Goal: Use online tool/utility: Utilize a website feature to perform a specific function

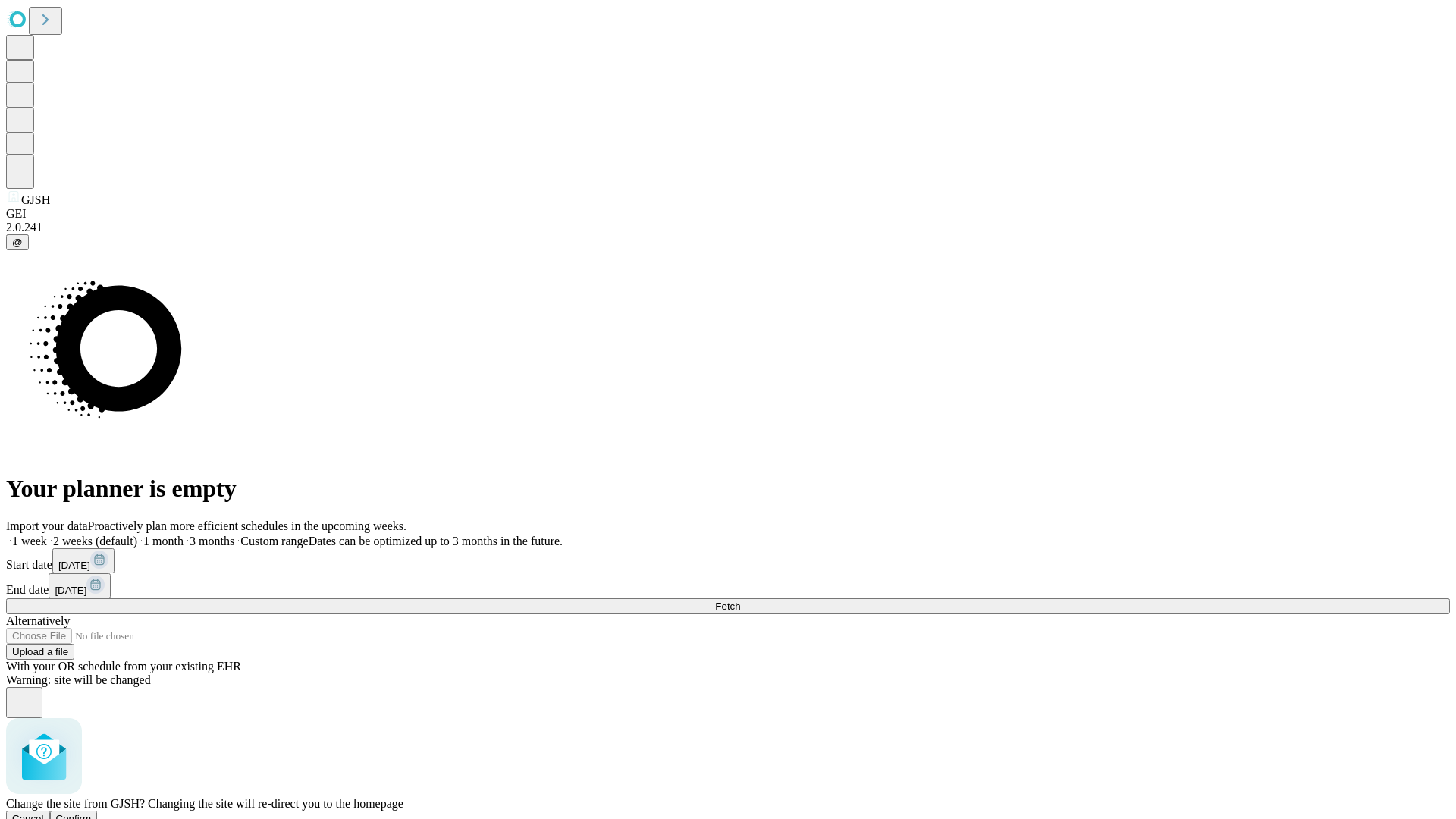
click at [92, 813] on span "Confirm" at bounding box center [74, 819] width 36 height 11
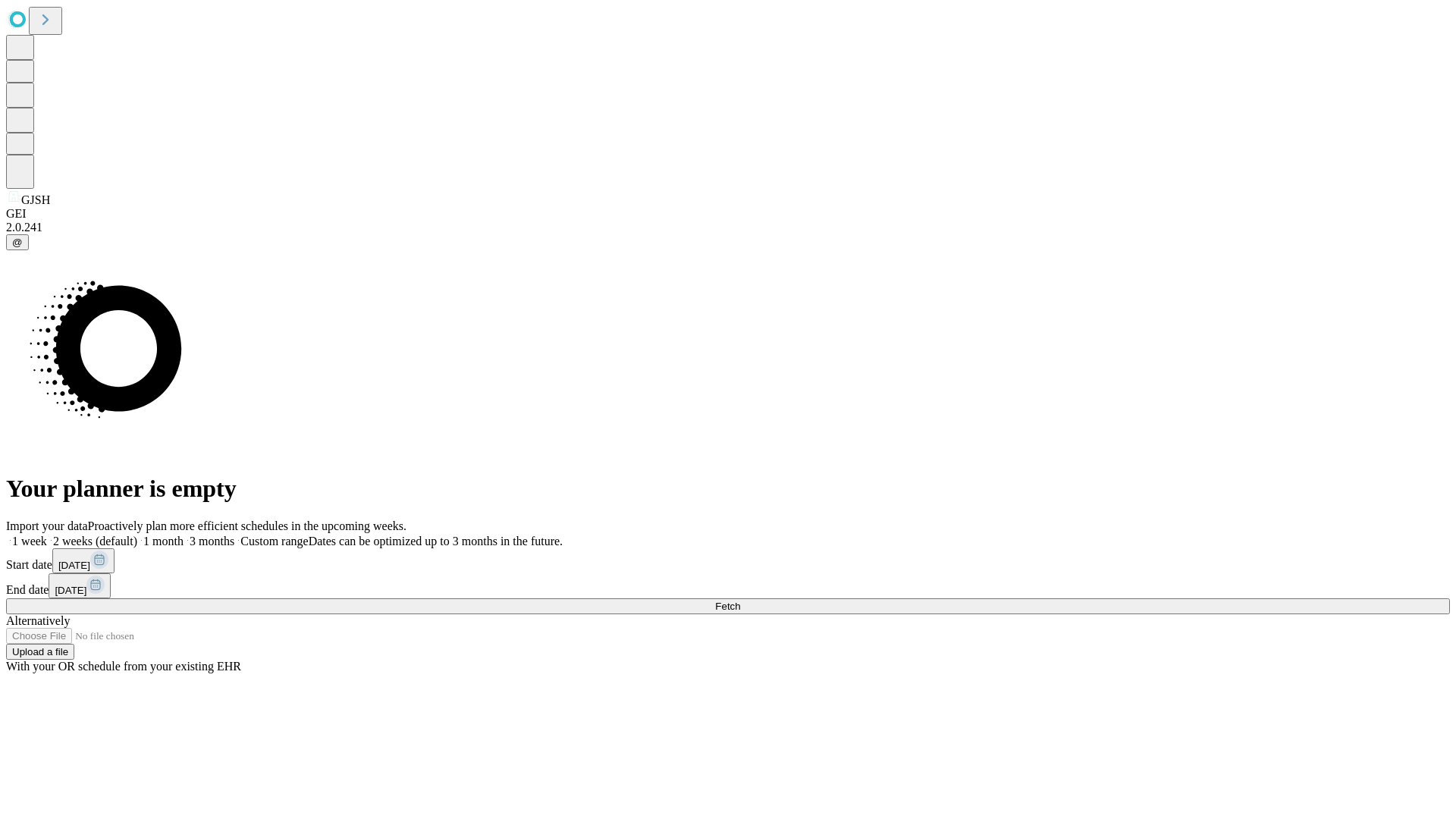
click at [47, 535] on label "1 week" at bounding box center [26, 541] width 41 height 13
click at [740, 600] on span "Fetch" at bounding box center [727, 606] width 25 height 11
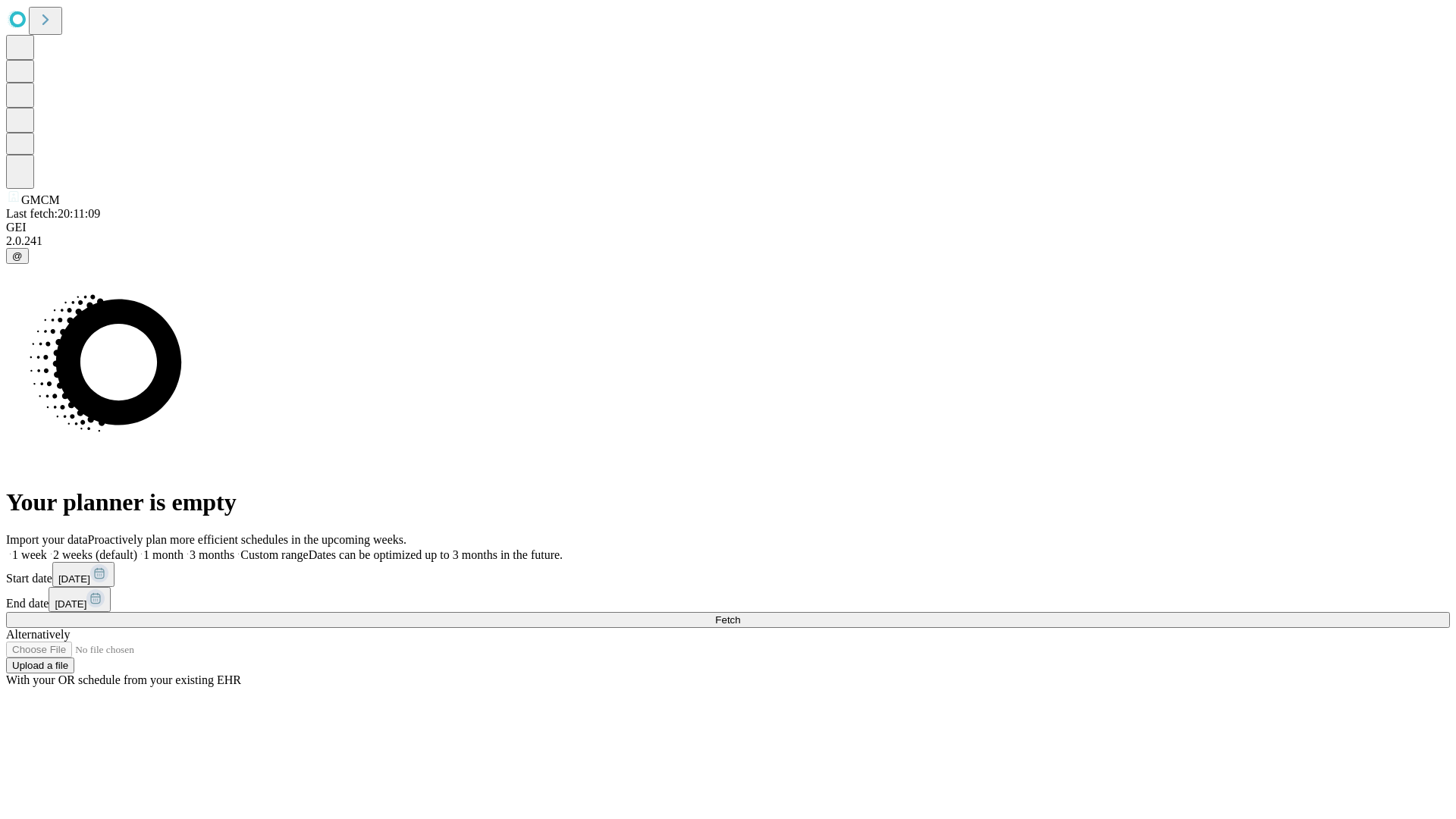
click at [47, 548] on label "1 week" at bounding box center [26, 555] width 41 height 13
click at [740, 614] on span "Fetch" at bounding box center [727, 620] width 25 height 11
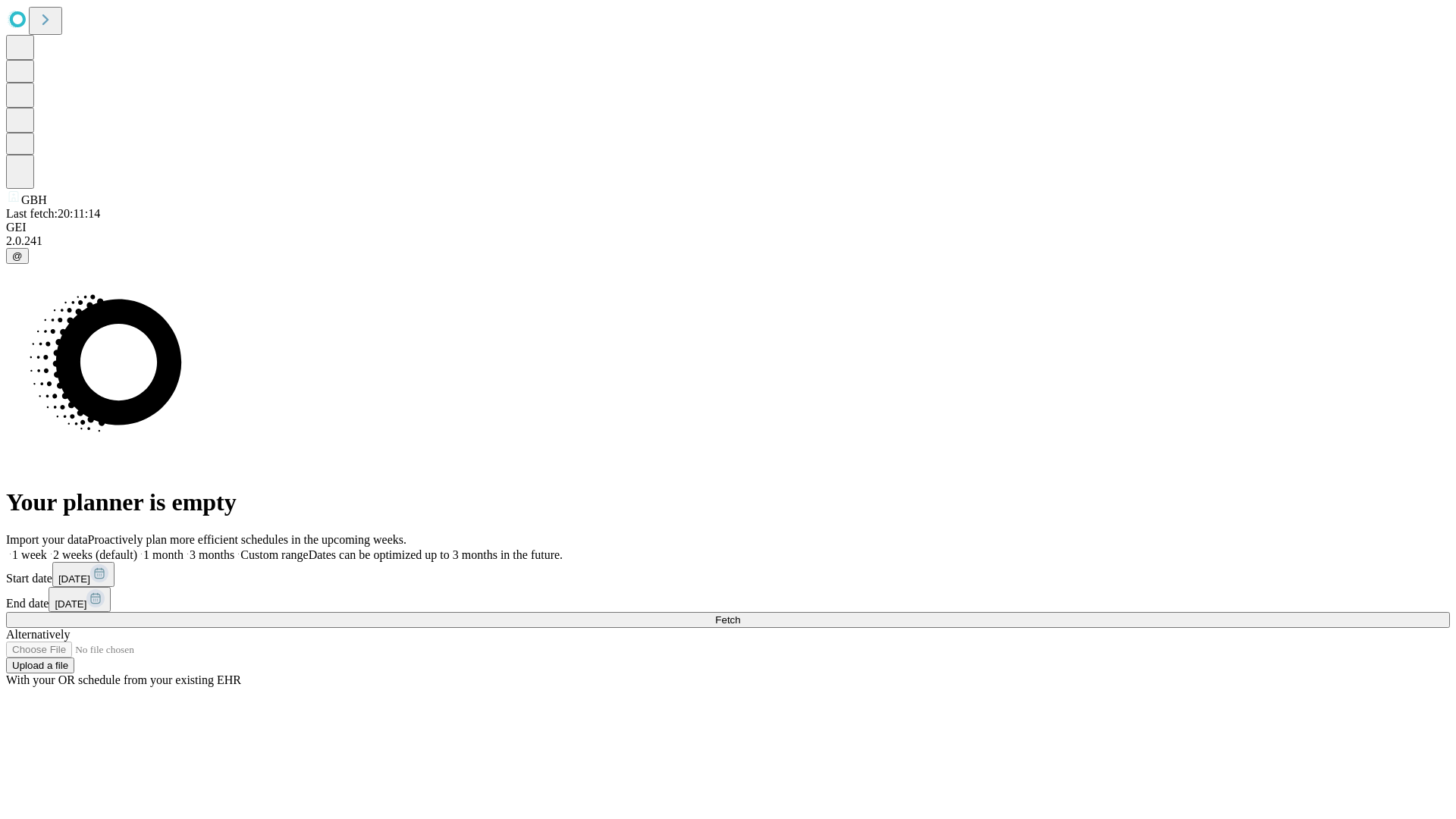
click at [47, 548] on label "1 week" at bounding box center [26, 555] width 41 height 13
click at [740, 614] on span "Fetch" at bounding box center [727, 620] width 25 height 11
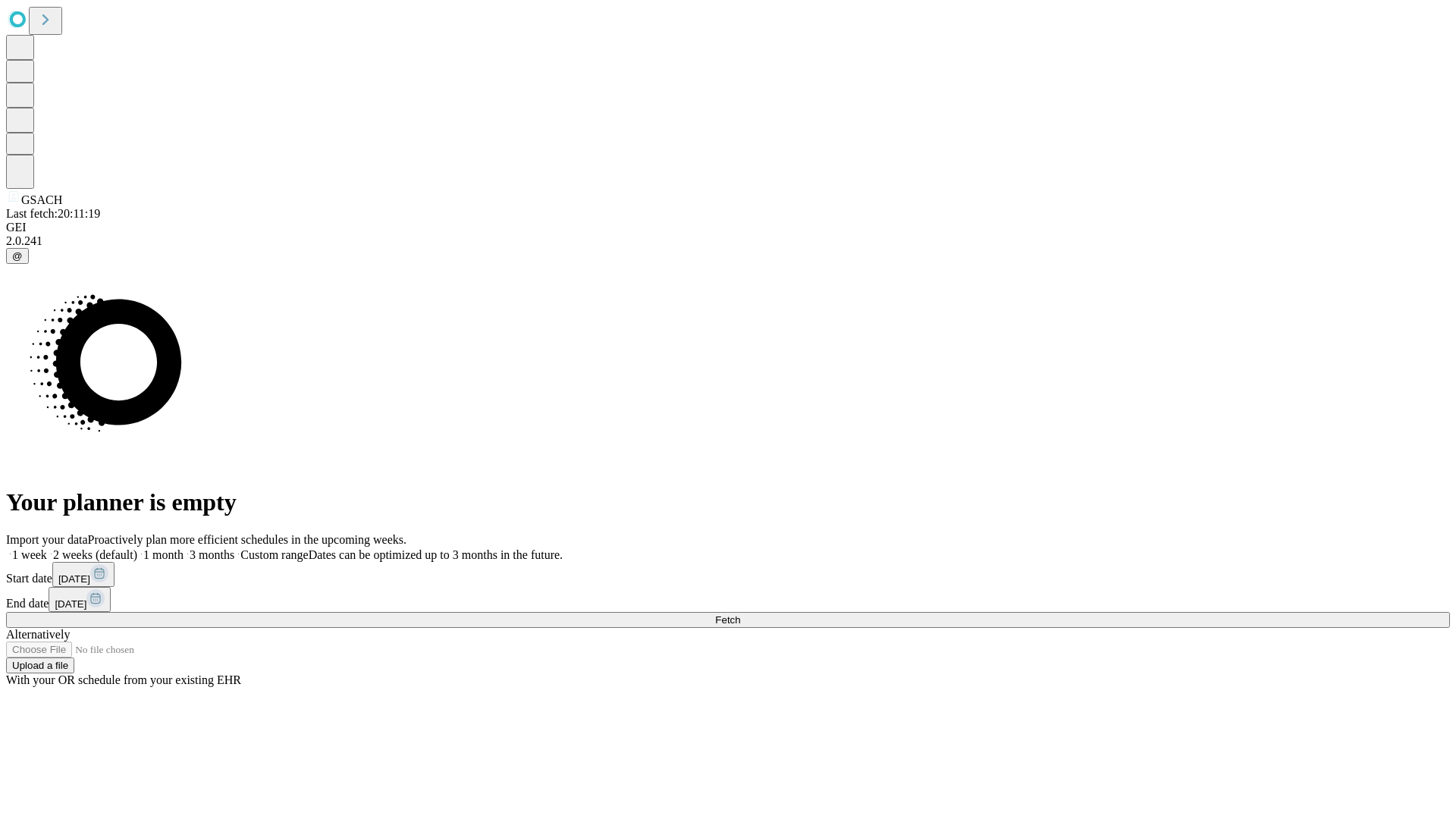
click at [47, 548] on label "1 week" at bounding box center [26, 555] width 41 height 13
click at [740, 614] on span "Fetch" at bounding box center [727, 620] width 25 height 11
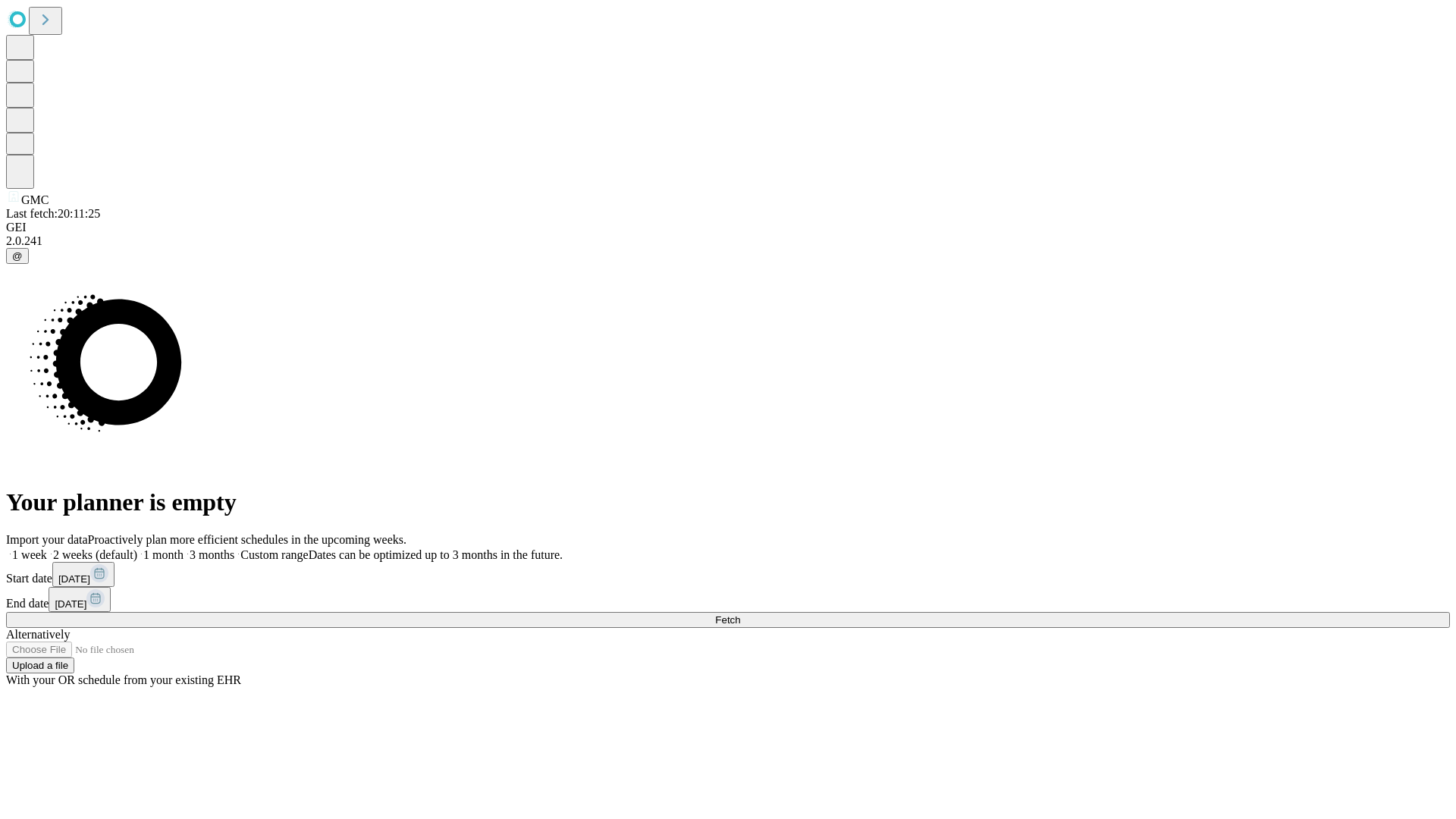
click at [740, 614] on span "Fetch" at bounding box center [727, 620] width 25 height 11
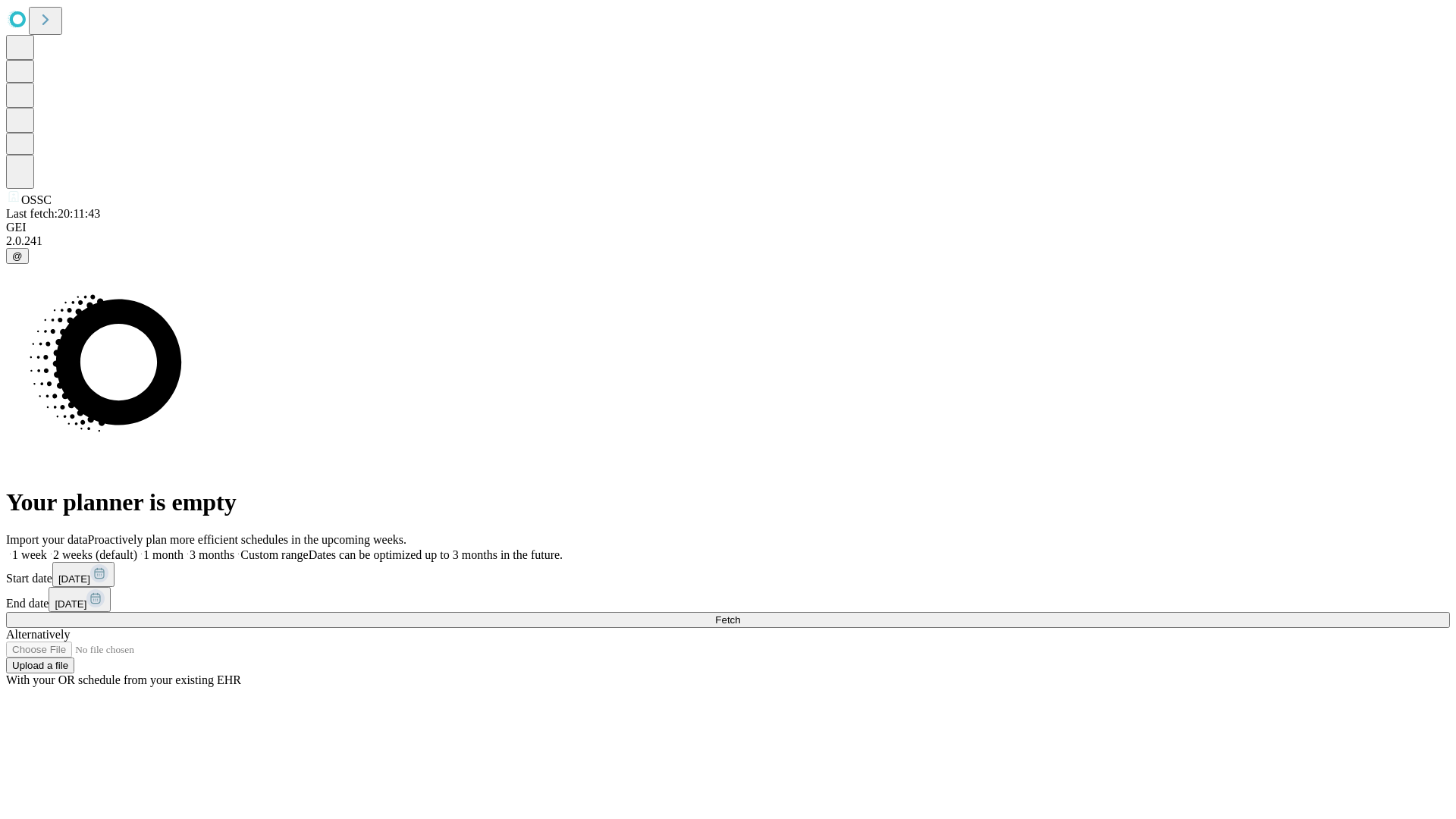
click at [47, 548] on label "1 week" at bounding box center [26, 555] width 41 height 13
click at [740, 614] on span "Fetch" at bounding box center [727, 620] width 25 height 11
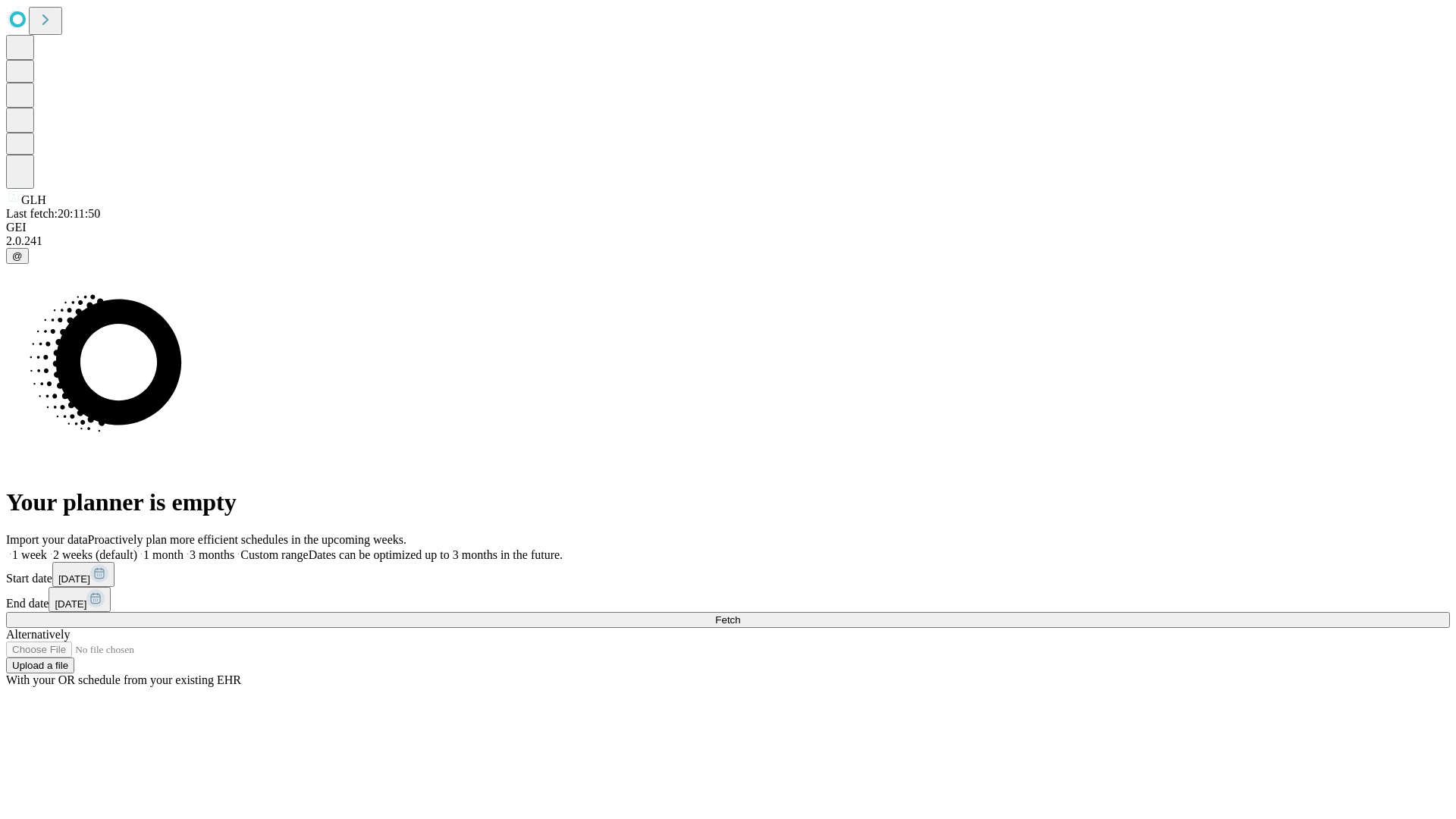
click at [47, 548] on label "1 week" at bounding box center [26, 555] width 41 height 13
click at [740, 614] on span "Fetch" at bounding box center [727, 620] width 25 height 11
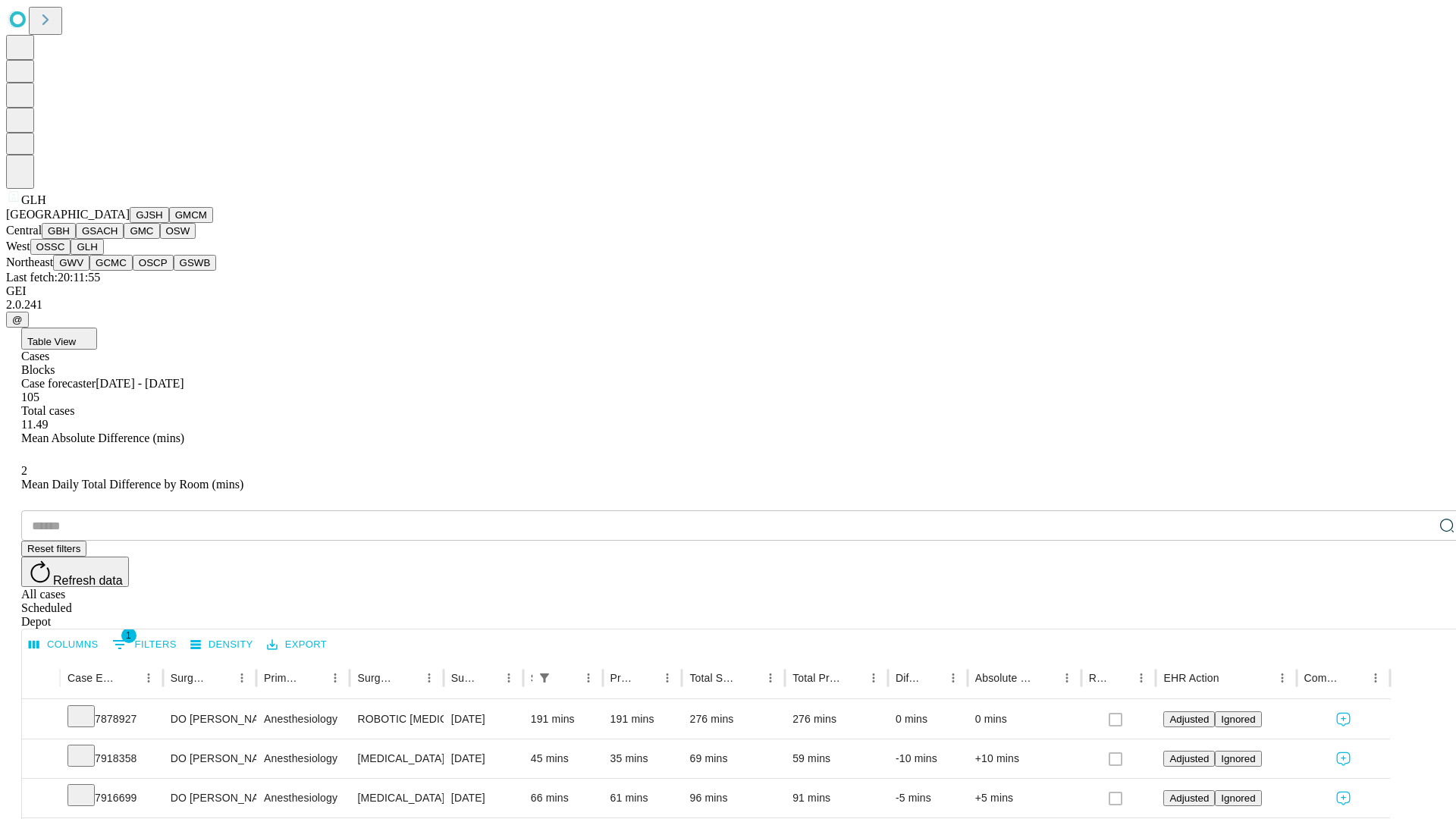
click at [89, 271] on button "GWV" at bounding box center [71, 263] width 37 height 16
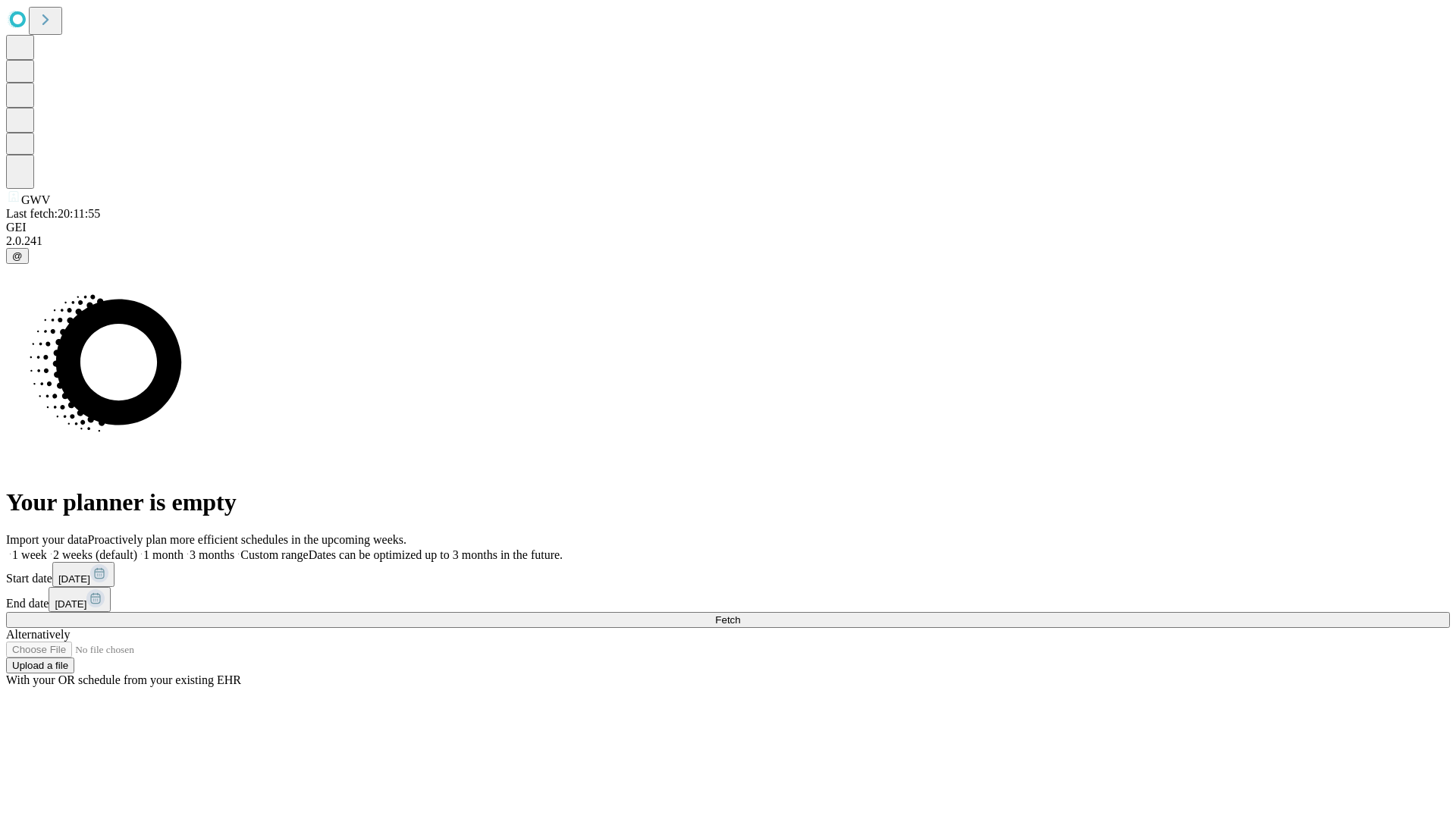
click at [47, 548] on label "1 week" at bounding box center [26, 555] width 41 height 13
click at [740, 614] on span "Fetch" at bounding box center [727, 620] width 25 height 11
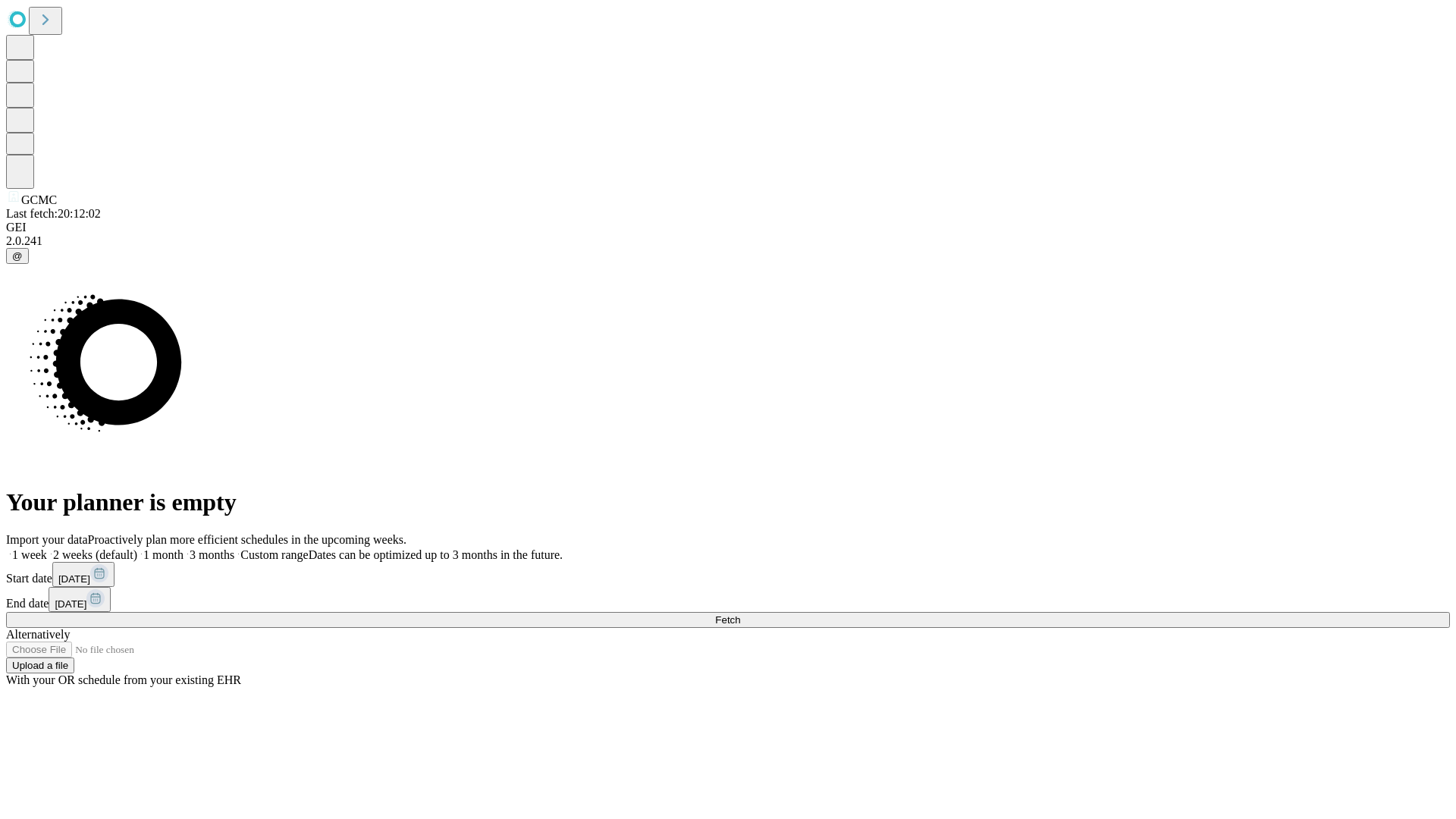
click at [47, 548] on label "1 week" at bounding box center [26, 555] width 41 height 13
click at [740, 614] on span "Fetch" at bounding box center [727, 620] width 25 height 11
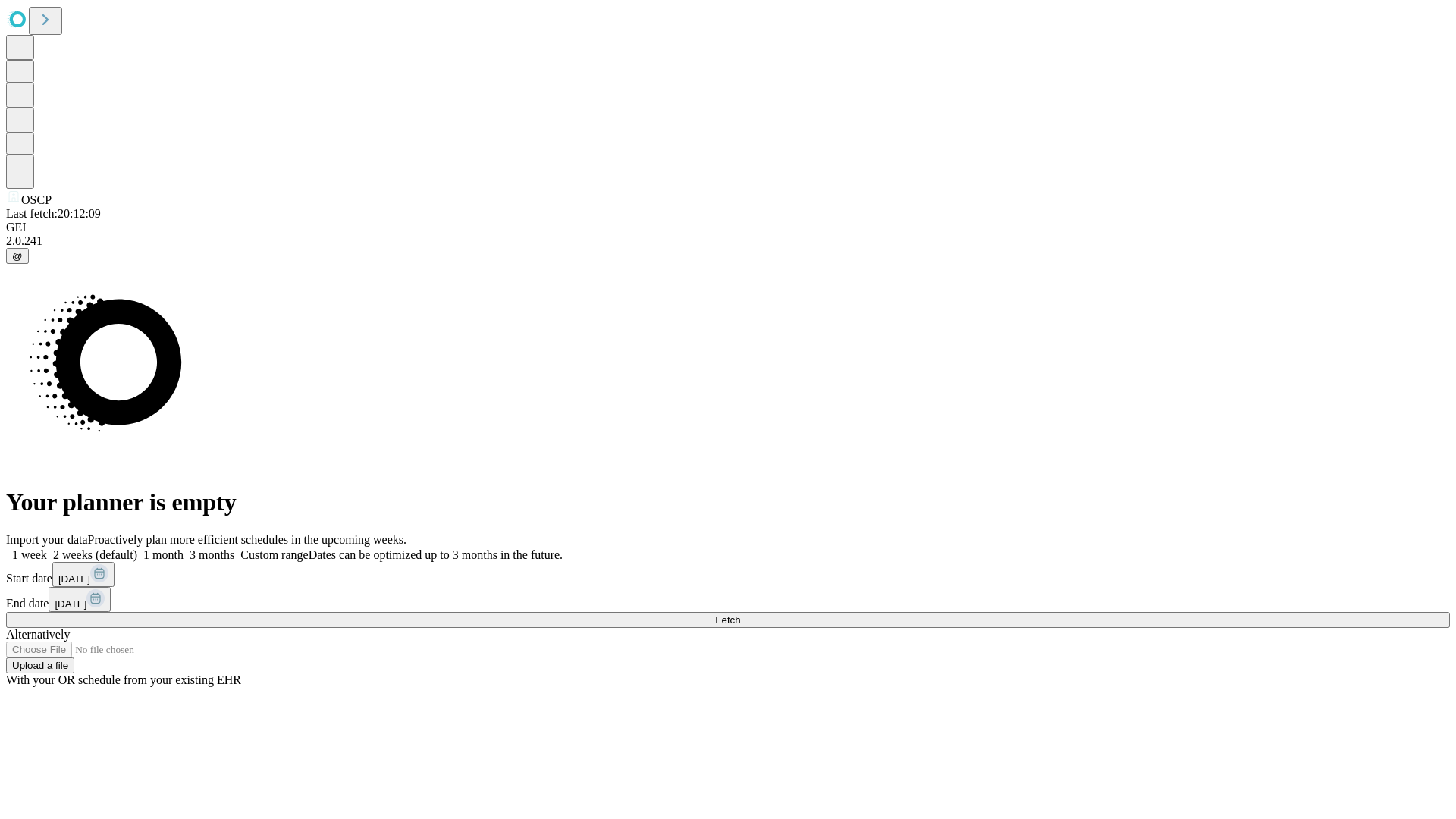
click at [740, 614] on span "Fetch" at bounding box center [727, 620] width 25 height 11
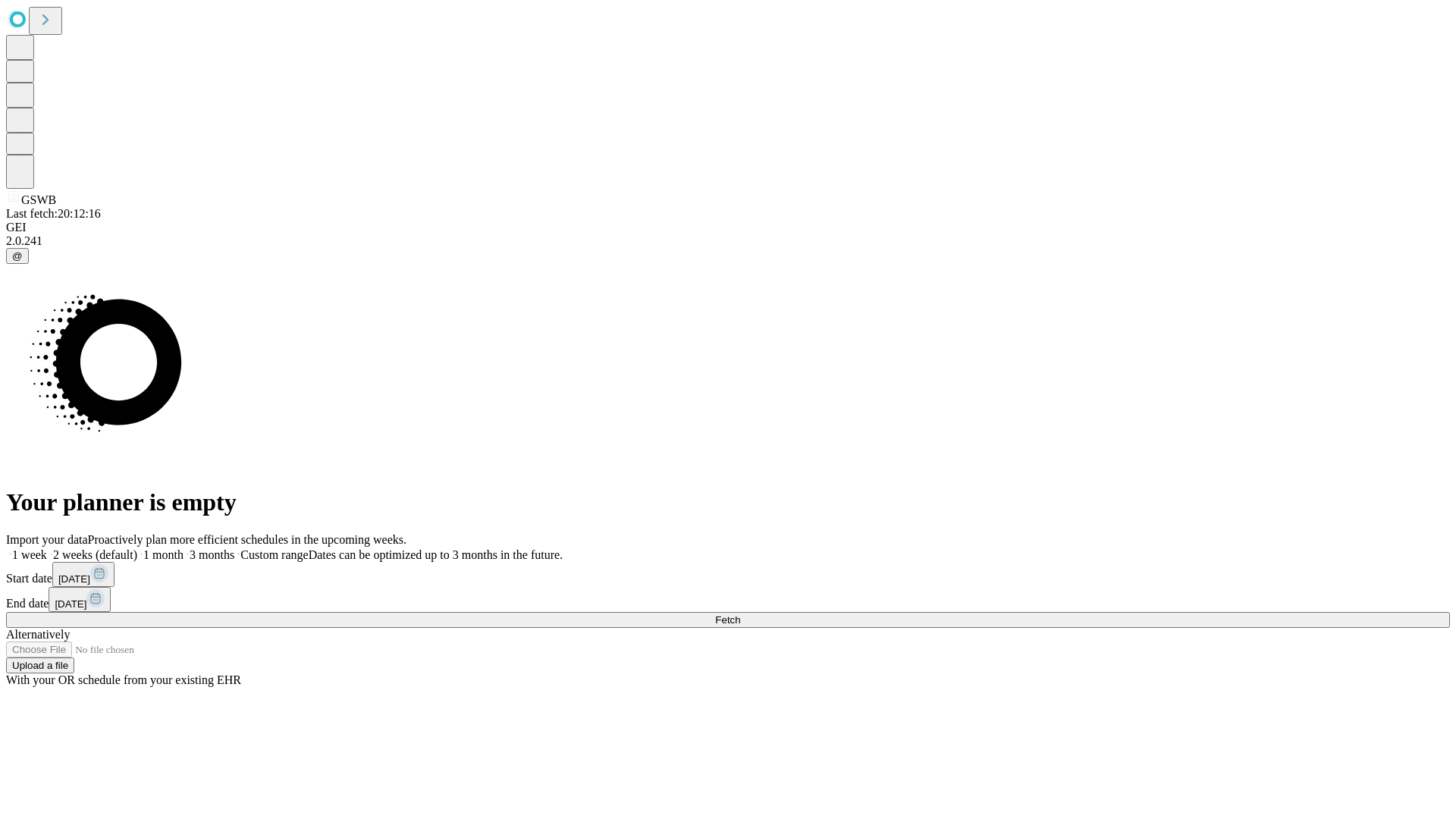
click at [47, 548] on label "1 week" at bounding box center [26, 555] width 41 height 13
click at [740, 614] on span "Fetch" at bounding box center [727, 620] width 25 height 11
